Goal: Task Accomplishment & Management: Use online tool/utility

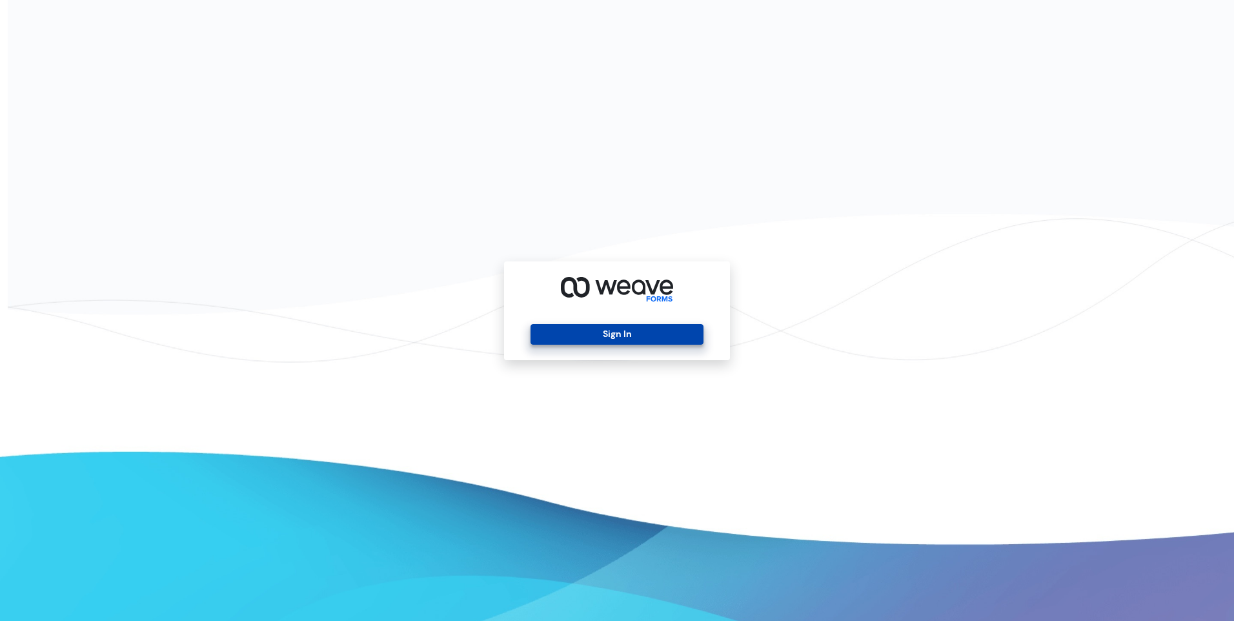
click at [651, 330] on button "Sign In" at bounding box center [617, 334] width 172 height 21
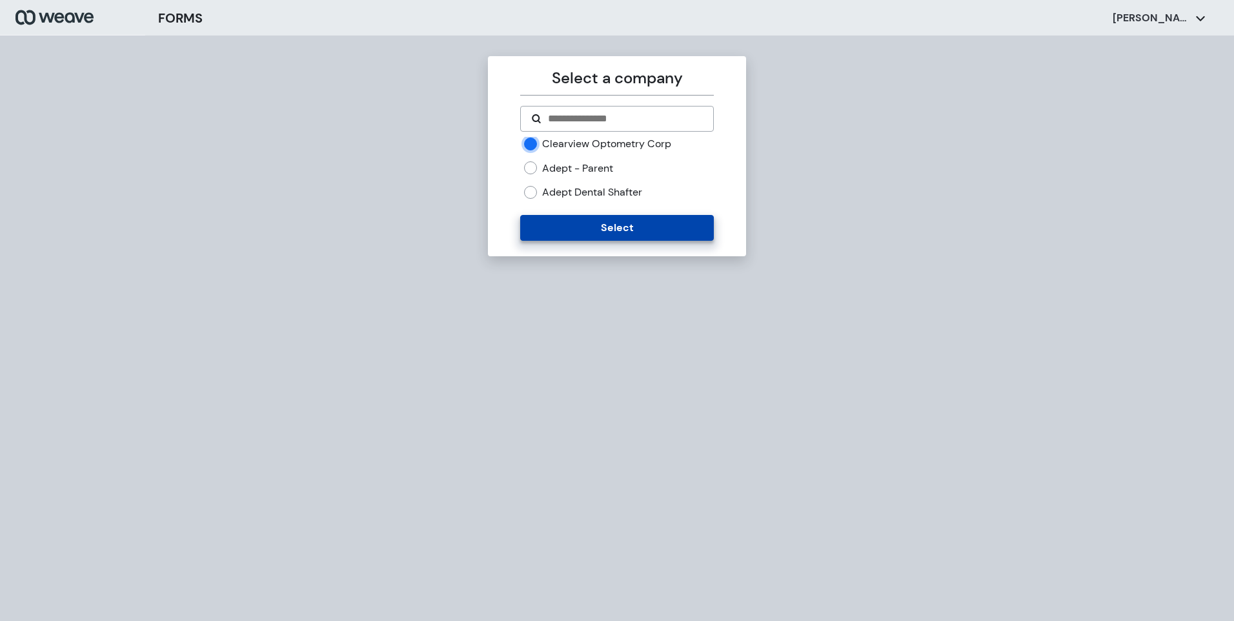
click at [604, 224] on button "Select" at bounding box center [616, 228] width 193 height 26
